Goal: Transaction & Acquisition: Purchase product/service

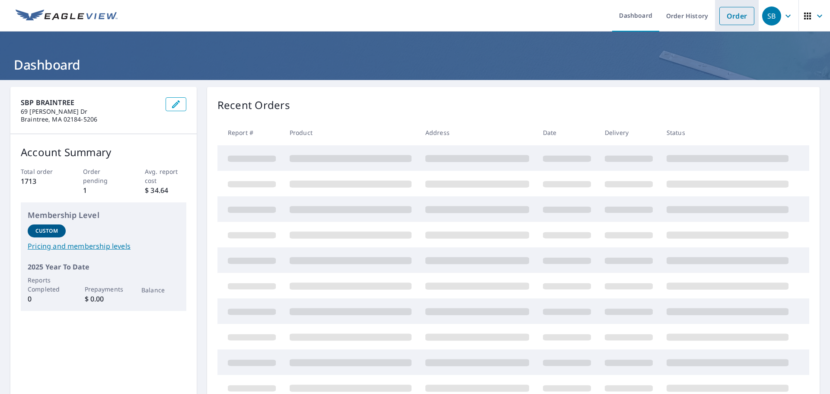
click at [725, 14] on link "Order" at bounding box center [736, 16] width 35 height 18
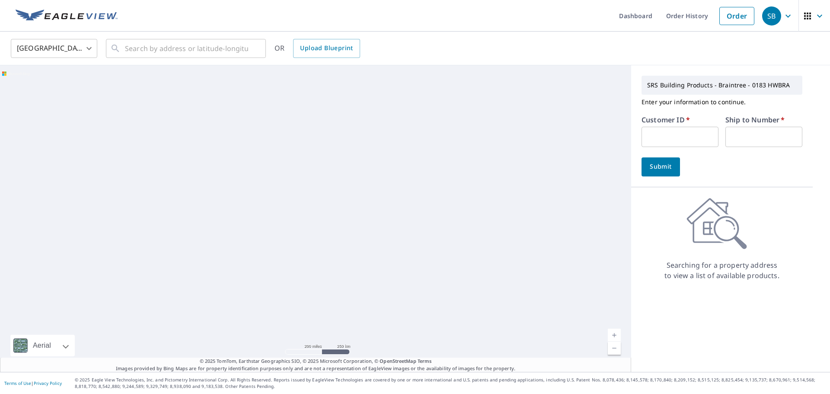
click at [646, 138] on input "text" at bounding box center [679, 137] width 77 height 20
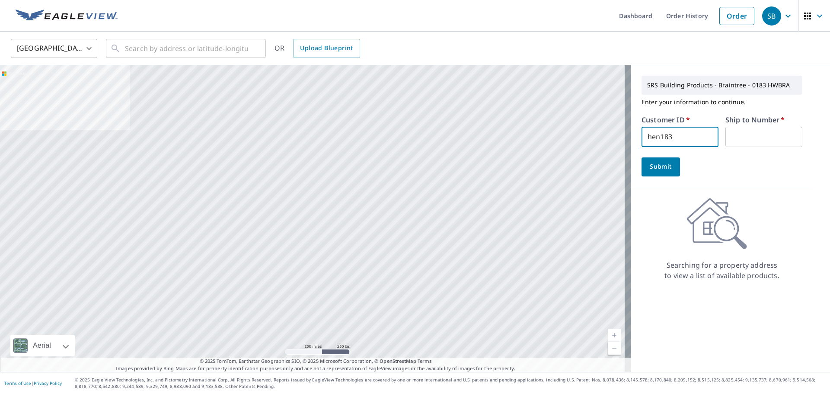
type input "hen183"
type input "1"
drag, startPoint x: 633, startPoint y: 123, endPoint x: 811, endPoint y: 225, distance: 205.5
click at [811, 225] on div "SRS Building Products - Braintree - 0183 HWBRA Enter your information to contin…" at bounding box center [730, 218] width 199 height 306
click at [658, 165] on span "Submit" at bounding box center [660, 166] width 25 height 11
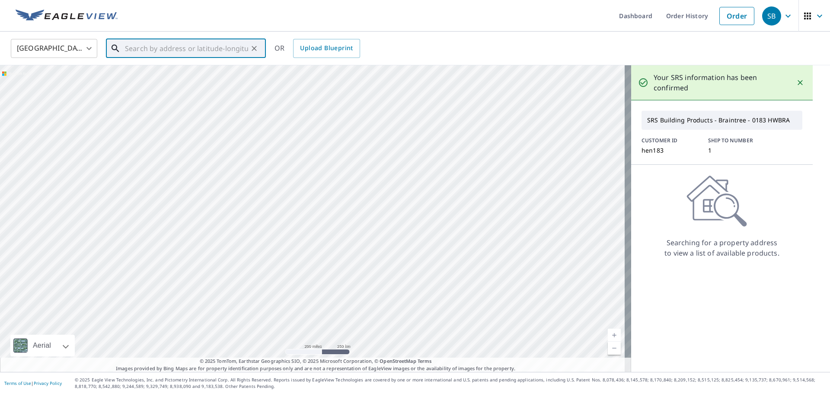
click at [209, 55] on input "text" at bounding box center [186, 48] width 123 height 24
click at [179, 74] on span "12 [PERSON_NAME]" at bounding box center [191, 73] width 136 height 10
type input "[STREET_ADDRESS][PERSON_NAME]"
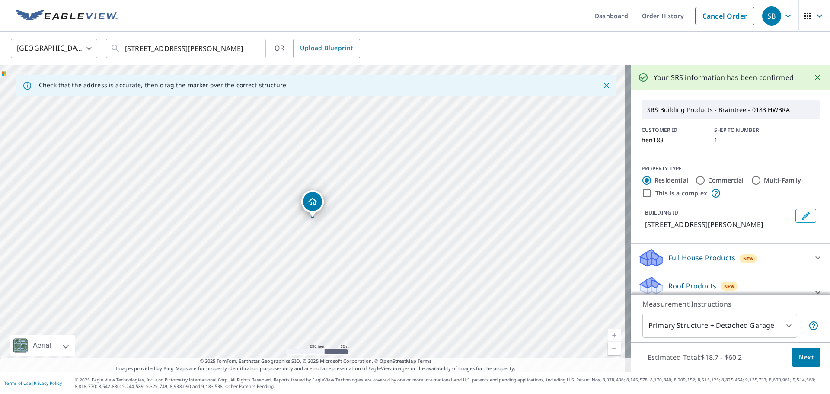
click at [810, 362] on button "Next" at bounding box center [806, 356] width 29 height 19
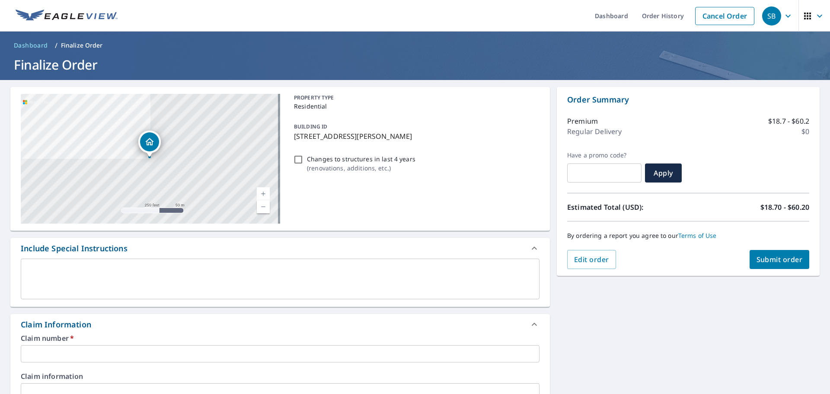
scroll to position [86, 0]
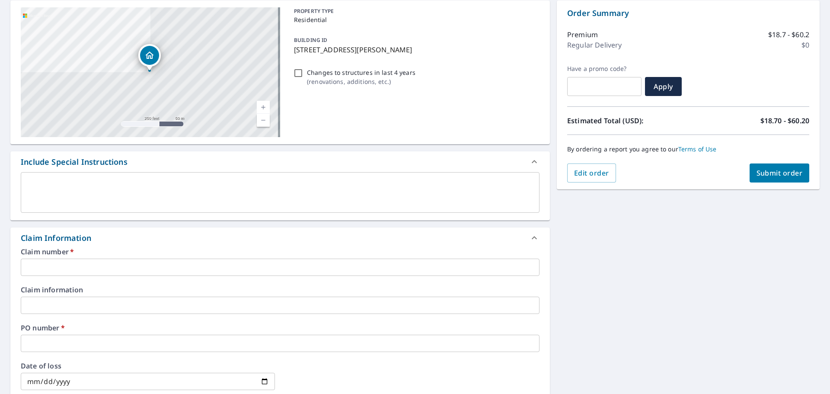
click at [48, 264] on input "text" at bounding box center [280, 266] width 518 height 17
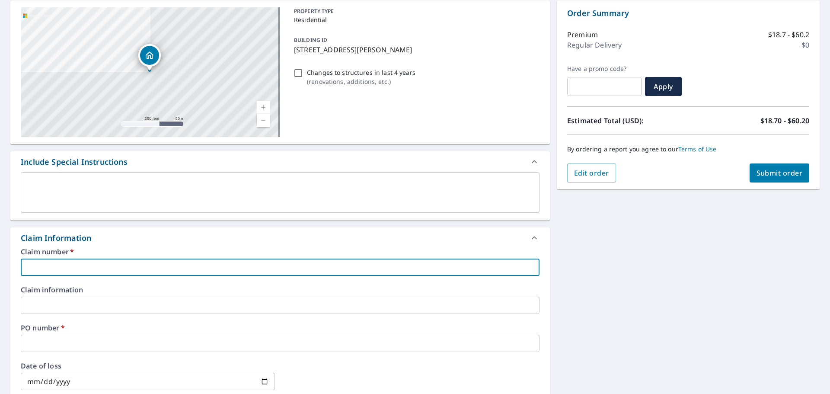
type input "h"
checkbox input "true"
type input "he"
checkbox input "true"
type input "hen"
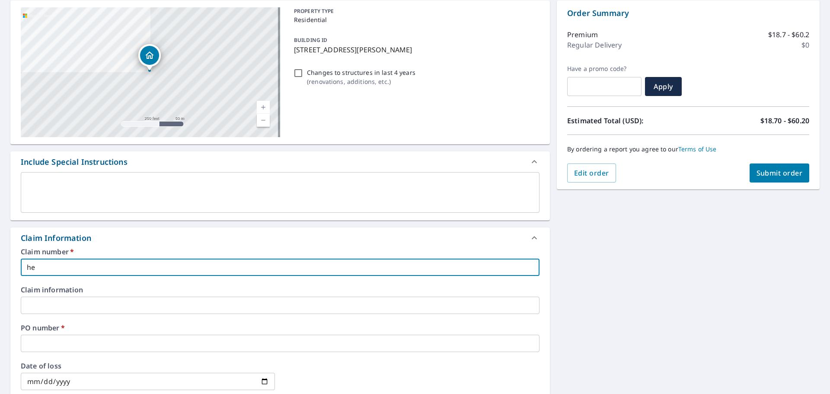
checkbox input "true"
type input "hen1"
checkbox input "true"
type input "hen18"
checkbox input "true"
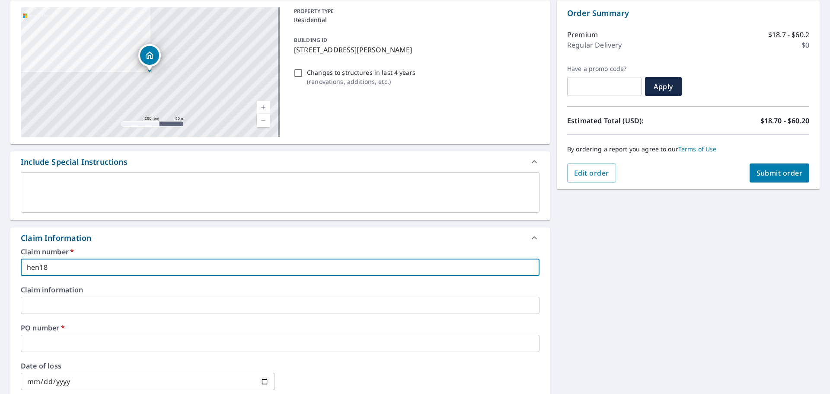
type input "hen183"
checkbox input "true"
type input "hen183"
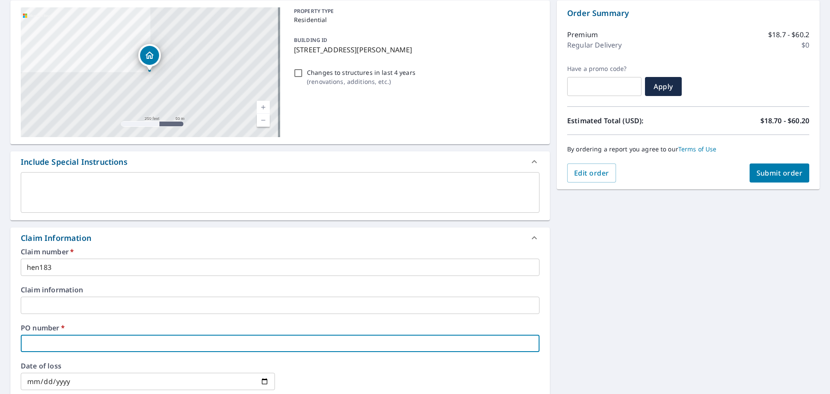
type input "1"
checkbox input "true"
type input "12"
checkbox input "true"
type input "12"
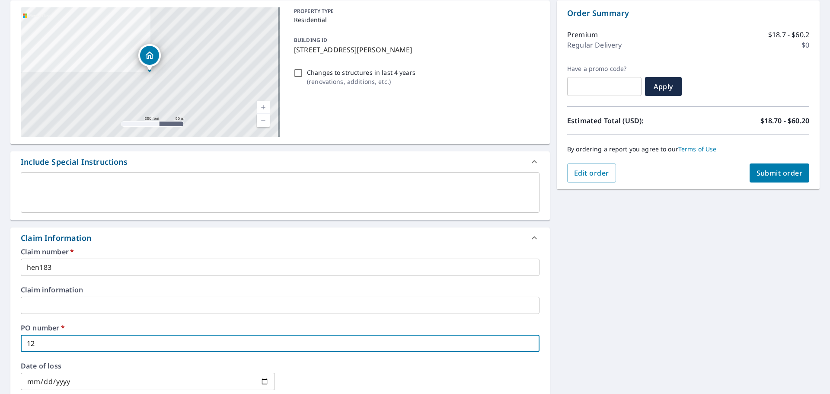
checkbox input "true"
type input "12 d"
checkbox input "true"
type input "12"
checkbox input "true"
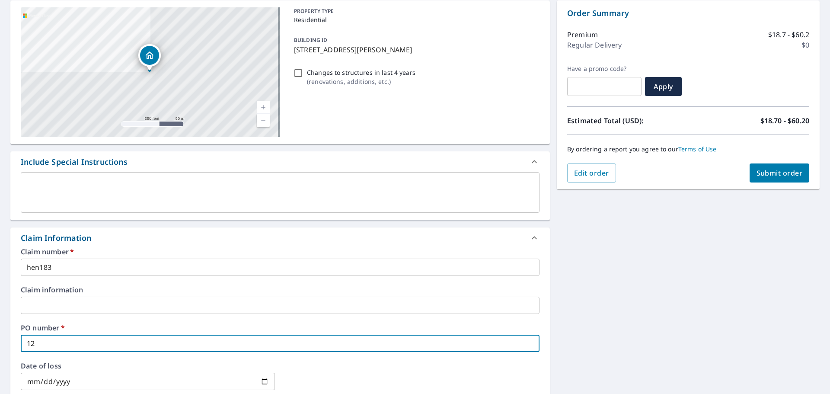
type input "12 D"
checkbox input "true"
type input "12 DW"
checkbox input "true"
type input "12 DWY"
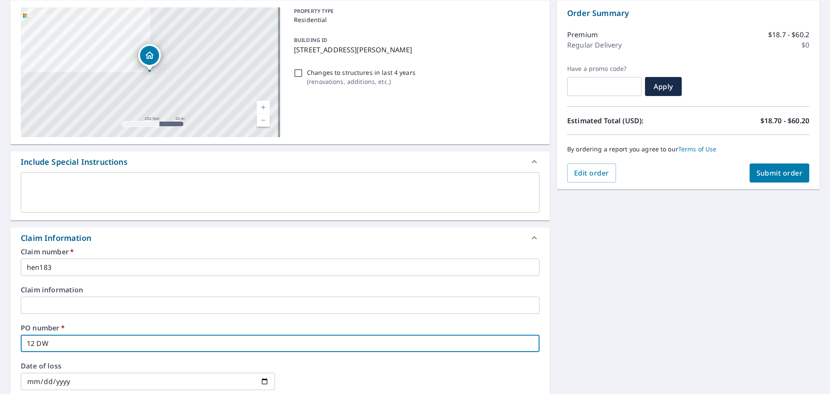
checkbox input "true"
type input "12 DWYE"
checkbox input "true"
type input "12 [PERSON_NAME]"
checkbox input "true"
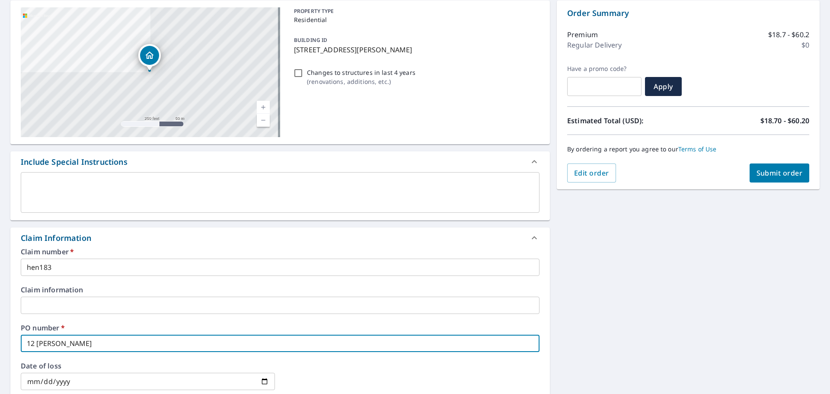
type input "12 [PERSON_NAME]"
checkbox input "true"
type input "12 [PERSON_NAME] L"
checkbox input "true"
type input "12 [PERSON_NAME] LA"
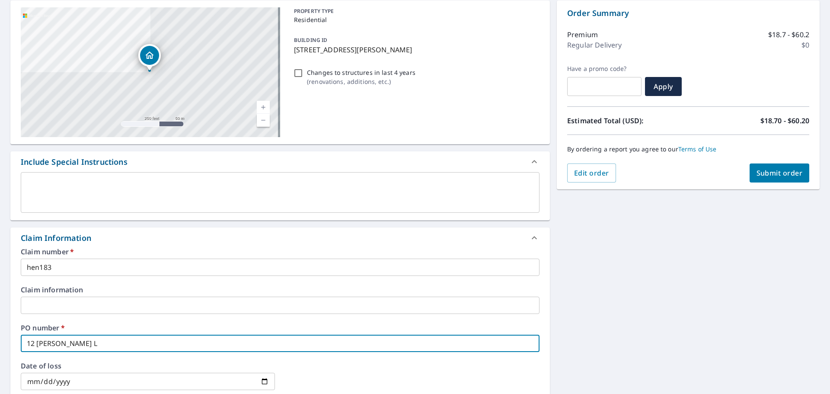
checkbox input "true"
type input "12 [PERSON_NAME]"
checkbox input "true"
type input "[STREET_ADDRESS][PERSON_NAME]"
checkbox input "true"
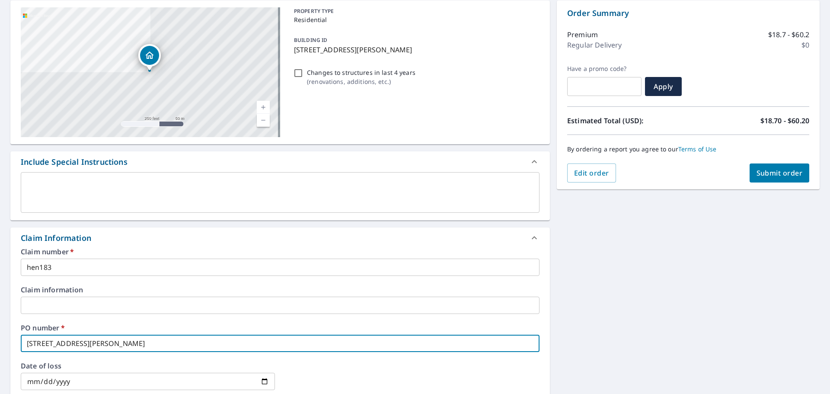
type input "[STREET_ADDRESS][PERSON_NAME]"
checkbox input "true"
type input "[STREET_ADDRESS][PERSON_NAME]"
checkbox input "true"
type input "[STREET_ADDRESS][PERSON_NAME] WE"
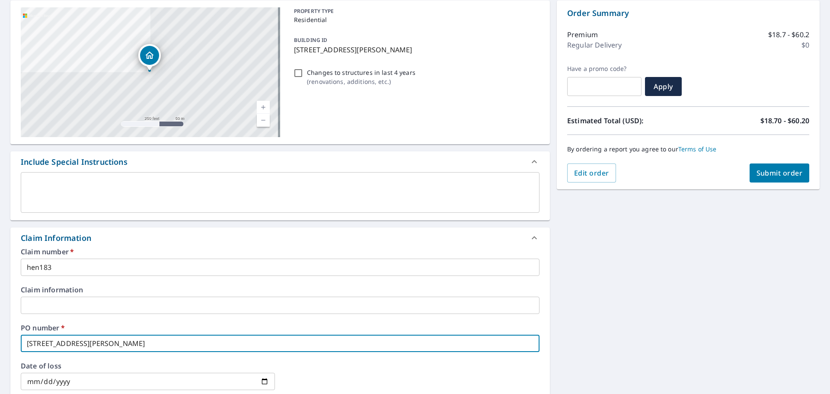
checkbox input "true"
type input "[STREET_ADDRESS][PERSON_NAME][PERSON_NAME]"
checkbox input "true"
type input "12 [PERSON_NAME] WEYM"
checkbox input "true"
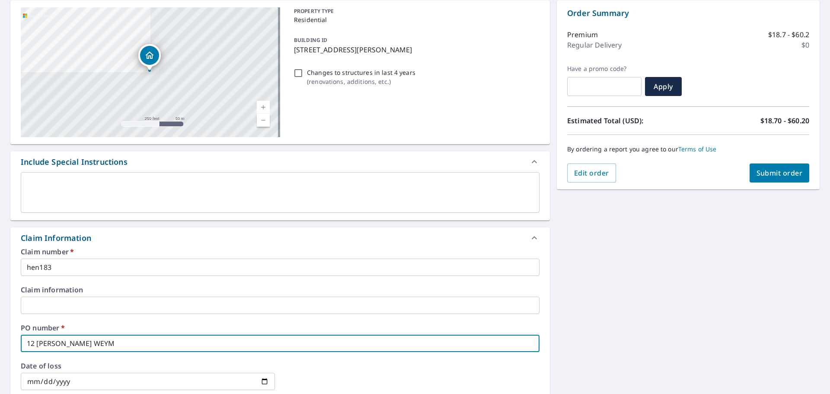
type input "[STREET_ADDRESS][PERSON_NAME] WEYMO"
checkbox input "true"
type input "12 [PERSON_NAME] WEYMOU"
checkbox input "true"
type input "12 [PERSON_NAME] WEYMOUT"
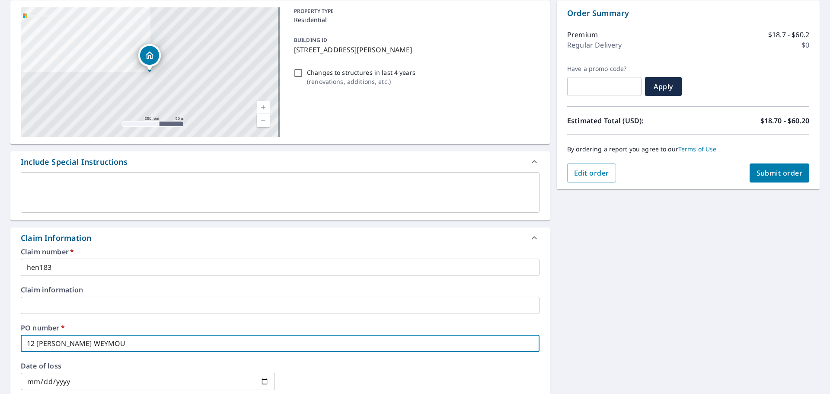
checkbox input "true"
type input "12 [PERSON_NAME] WEYMOUTH"
checkbox input "true"
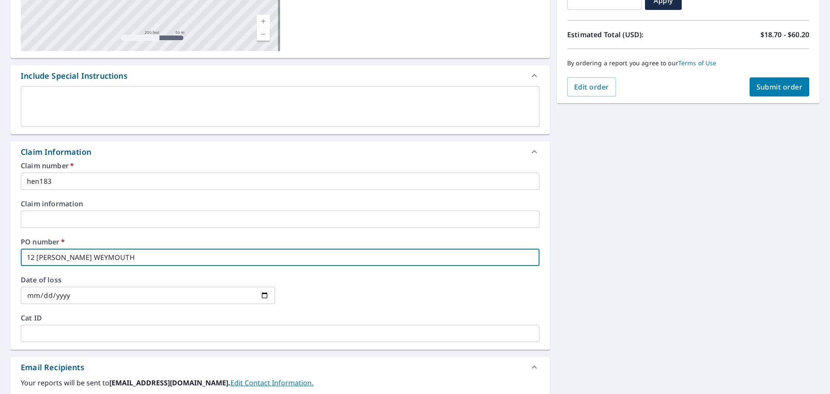
scroll to position [173, 0]
type input "12 [PERSON_NAME] WEYMOUTH"
click at [757, 83] on span "Submit order" at bounding box center [779, 87] width 46 height 10
checkbox input "true"
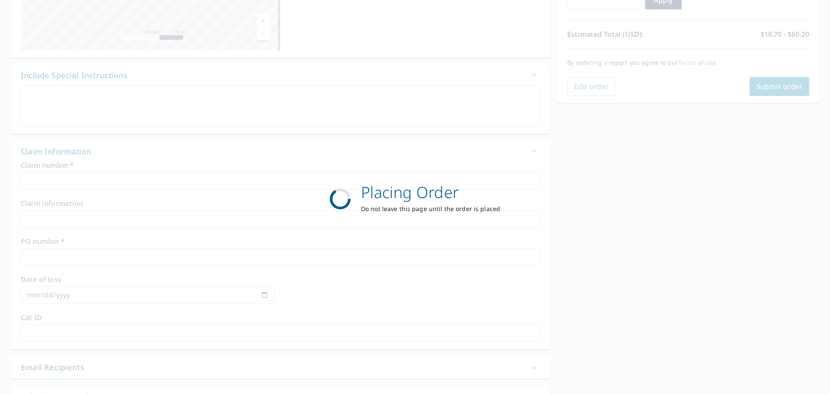
scroll to position [115, 0]
